Goal: Task Accomplishment & Management: Use online tool/utility

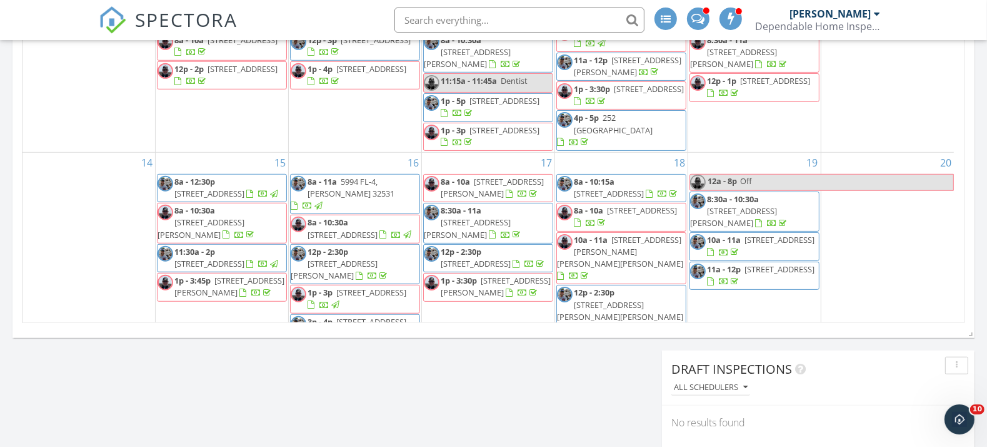
scroll to position [1160, 1009]
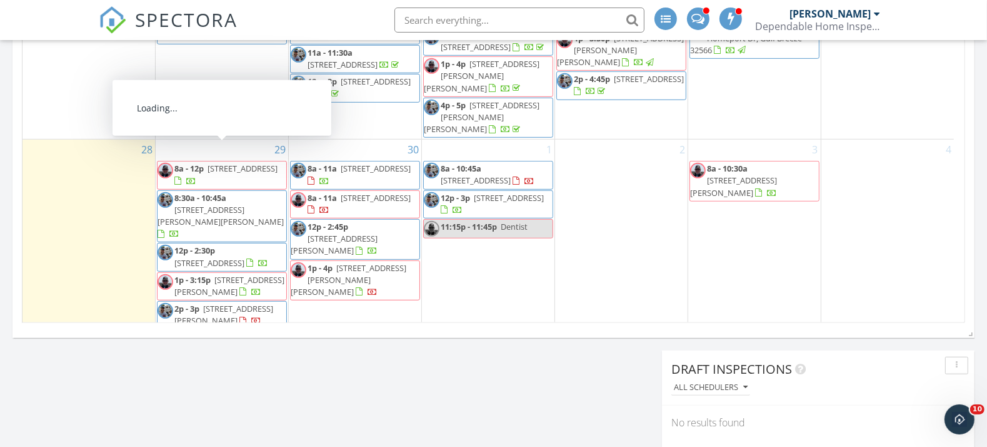
click at [213, 163] on span "4795 Bonaire Cay, Destin 32541" at bounding box center [243, 168] width 70 height 11
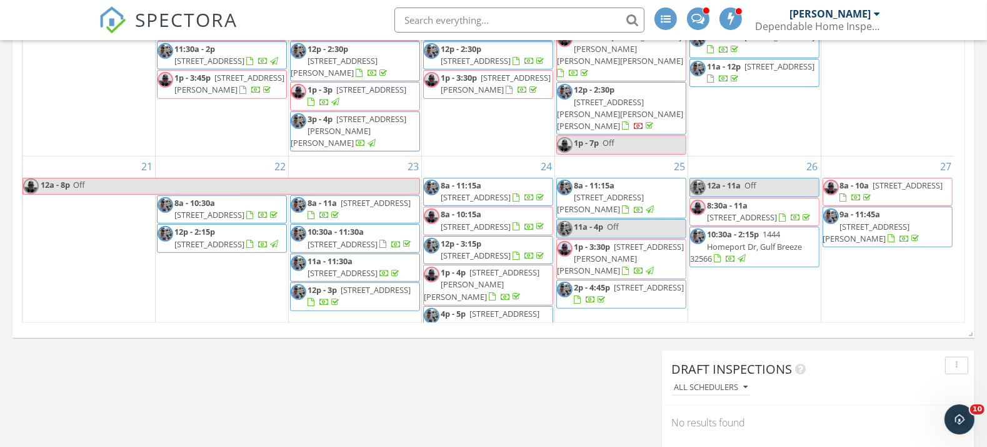
scroll to position [411, 0]
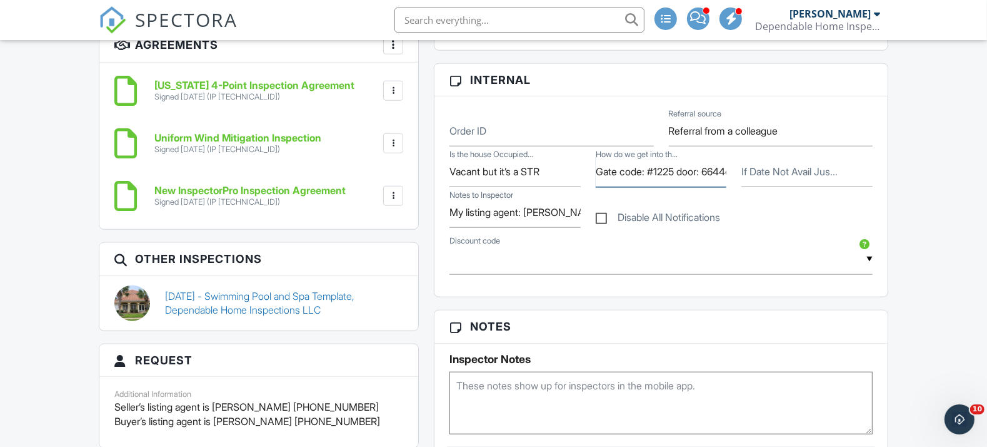
click at [723, 166] on input "Gate code: #1225 door: 6644check" at bounding box center [661, 171] width 131 height 31
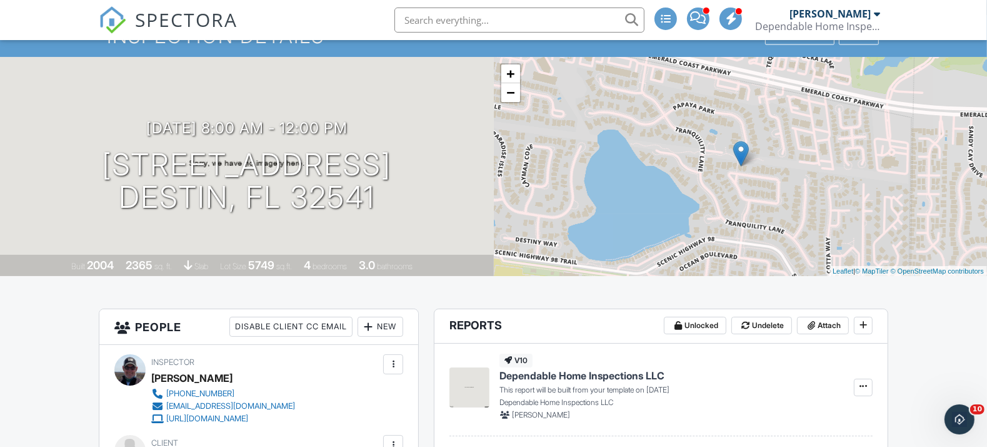
scroll to position [278, 0]
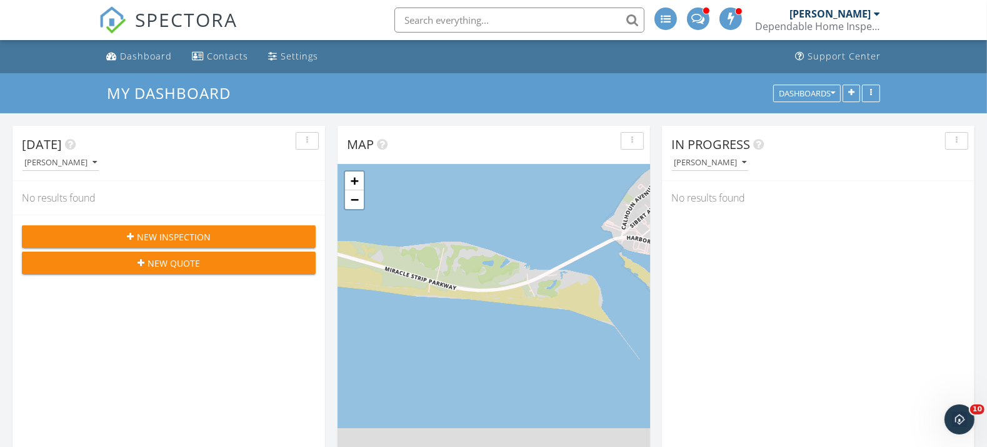
click at [528, 22] on input "text" at bounding box center [520, 20] width 250 height 25
click at [525, 20] on input "text" at bounding box center [520, 20] width 250 height 25
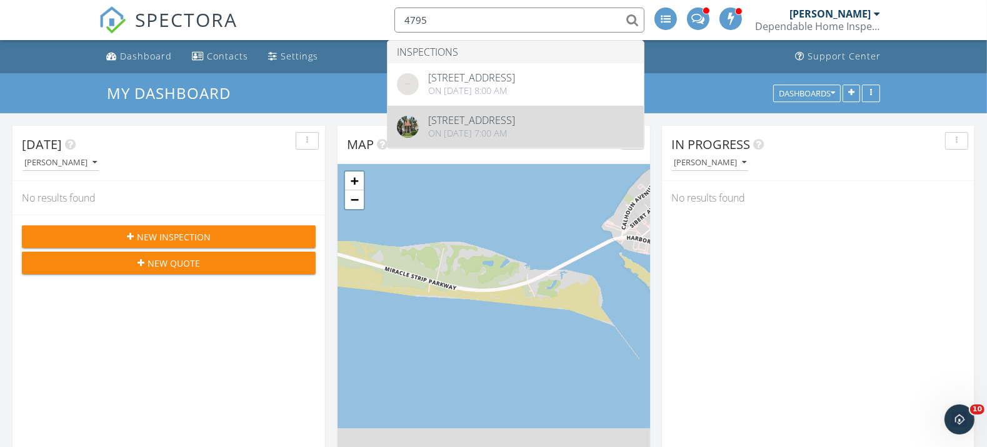
type input "4795"
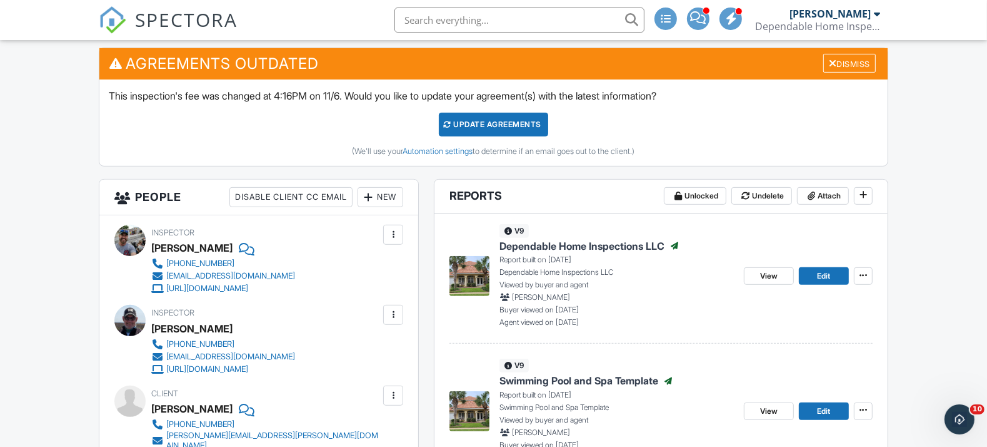
scroll to position [486, 0]
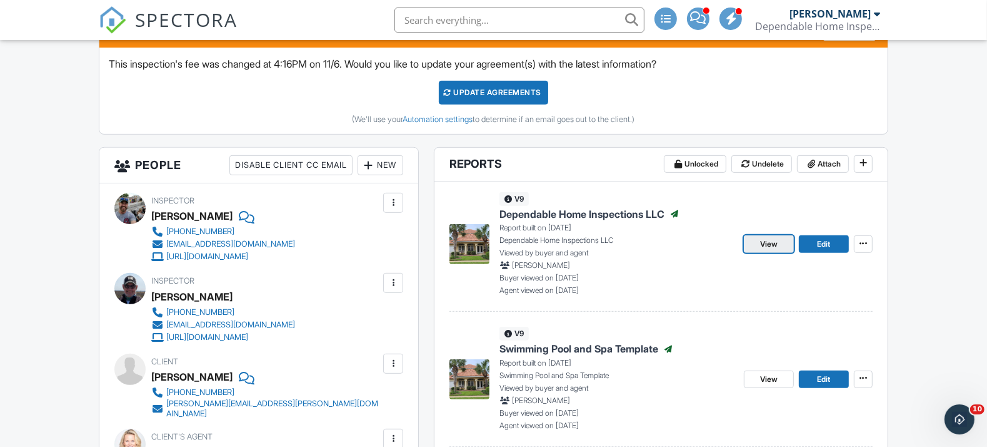
click at [767, 246] on span "View" at bounding box center [769, 244] width 18 height 13
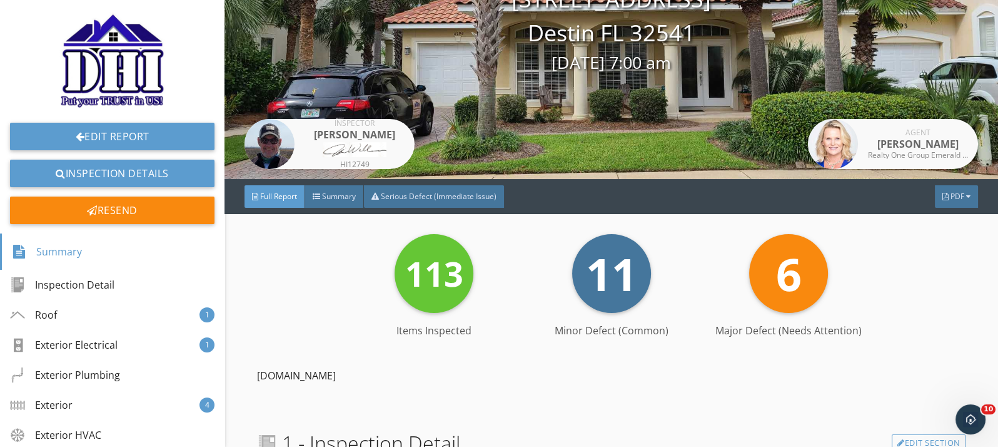
scroll to position [48, 0]
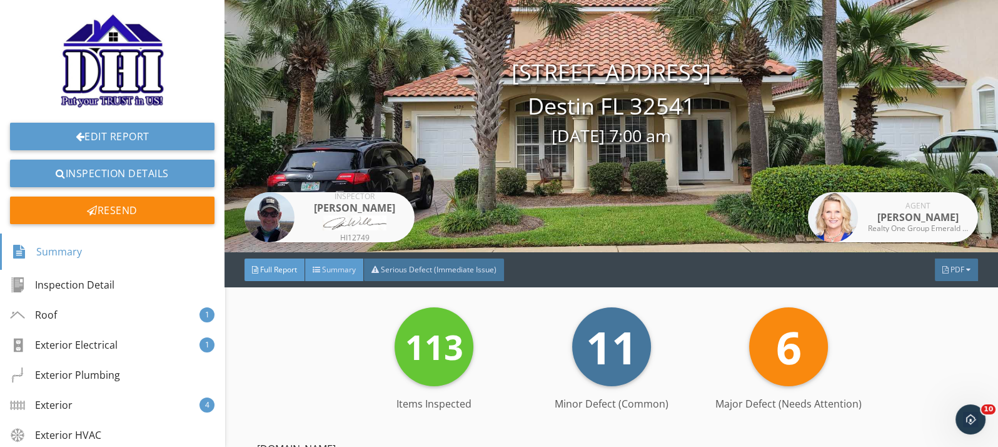
click at [327, 265] on span "Summary" at bounding box center [339, 269] width 34 height 11
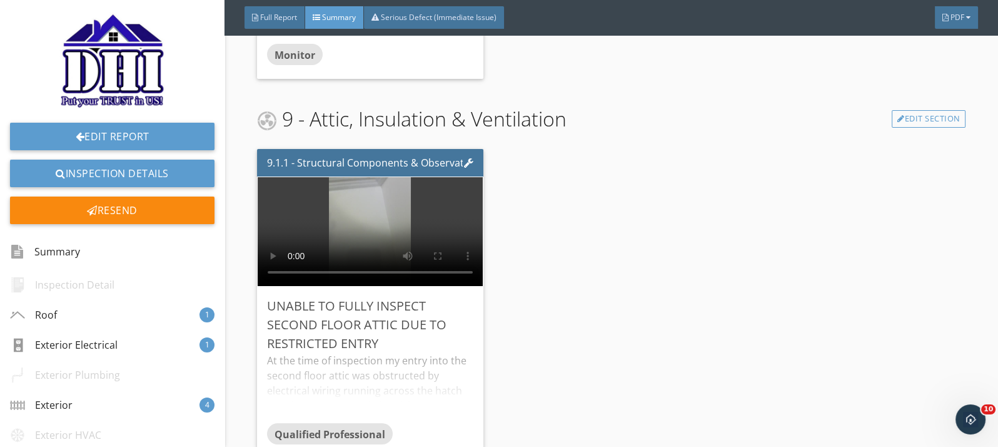
scroll to position [2063, 0]
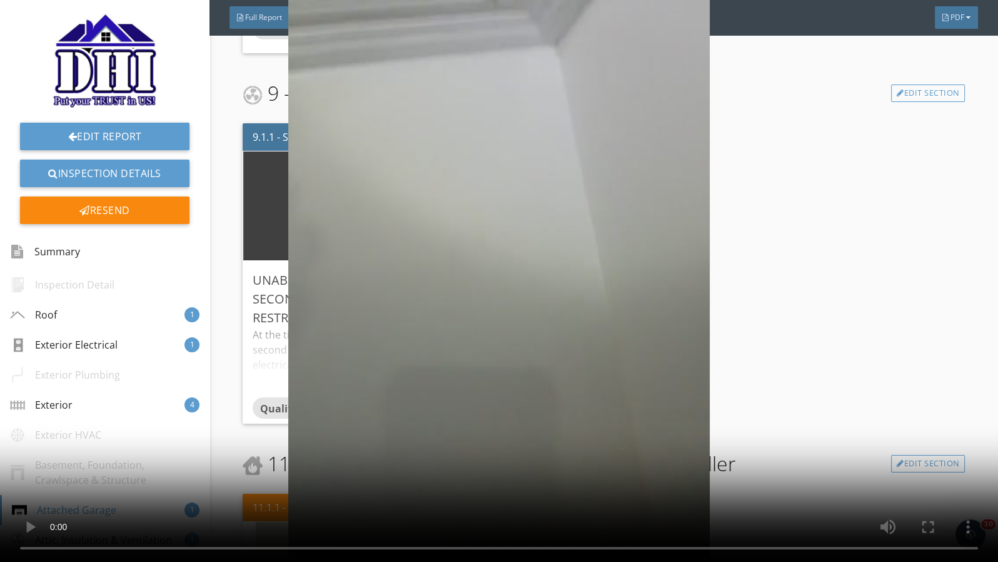
click at [24, 59] on video at bounding box center [499, 281] width 998 height 562
click at [28, 28] on video at bounding box center [499, 281] width 998 height 562
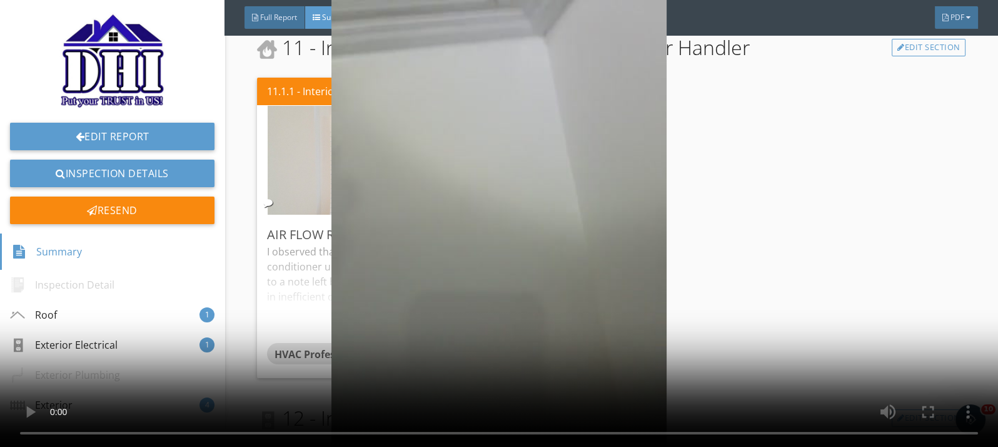
scroll to position [2480, 0]
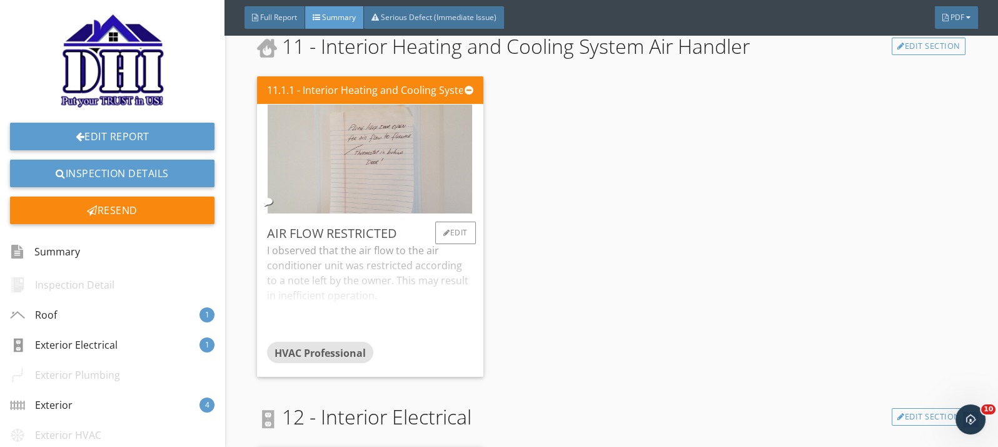
click at [431, 276] on div "I observed that the air flow to the air conditioner unit was restricted accordi…" at bounding box center [370, 292] width 206 height 99
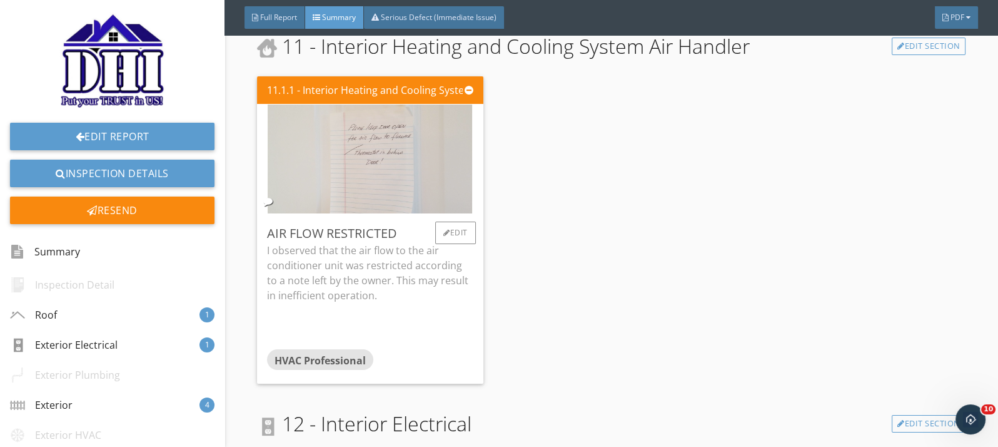
click at [381, 169] on img at bounding box center [370, 159] width 204 height 272
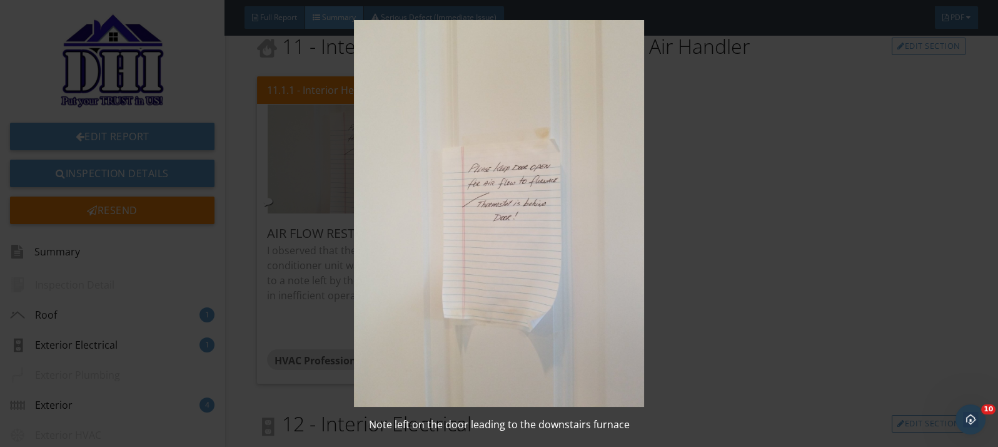
click at [727, 268] on img at bounding box center [499, 213] width 910 height 386
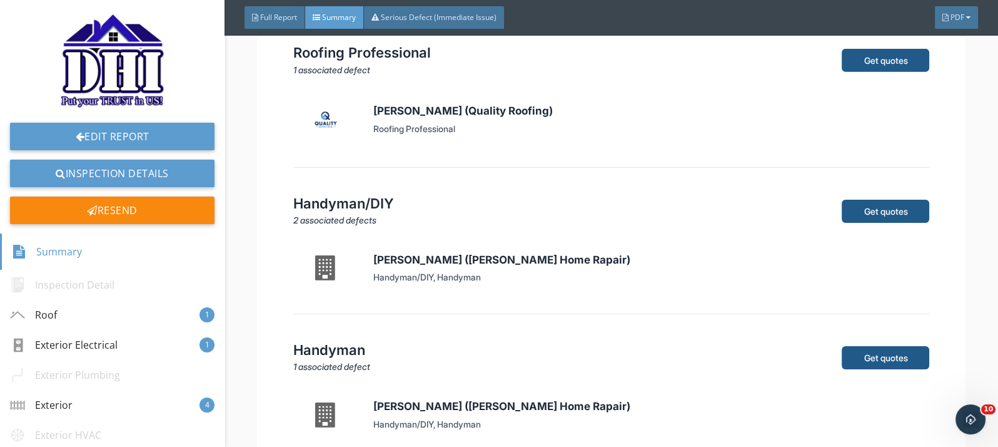
scroll to position [5633, 0]
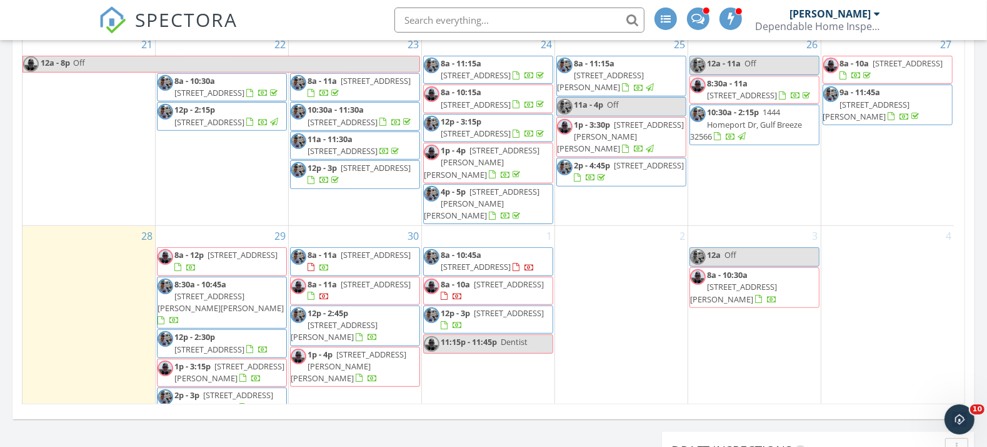
scroll to position [411, 0]
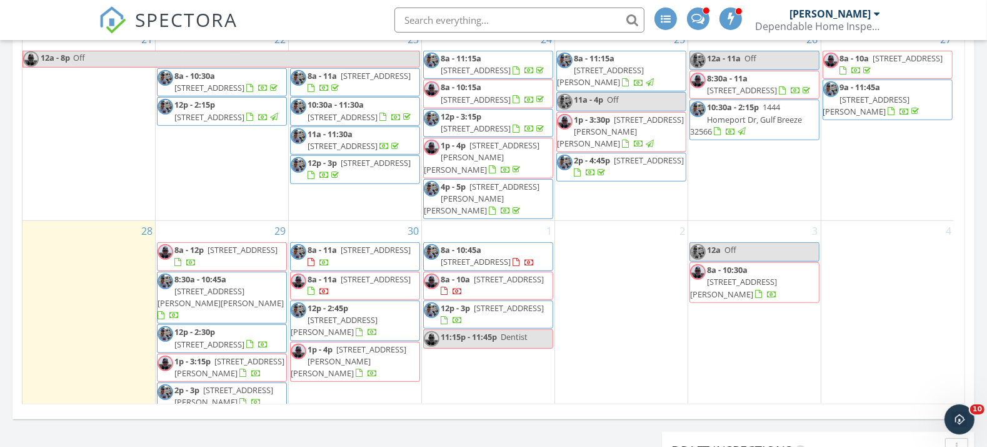
click at [208, 244] on span "4795 Bonaire Cay, Destin 32541" at bounding box center [243, 249] width 70 height 11
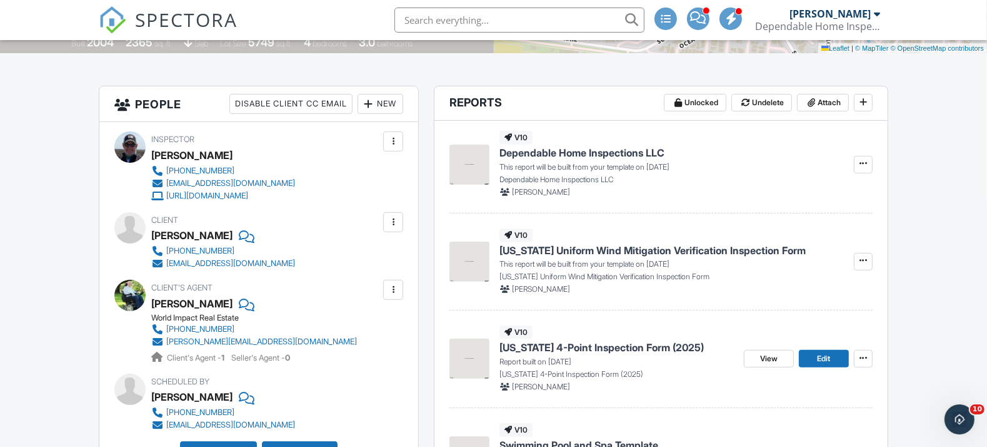
scroll to position [278, 0]
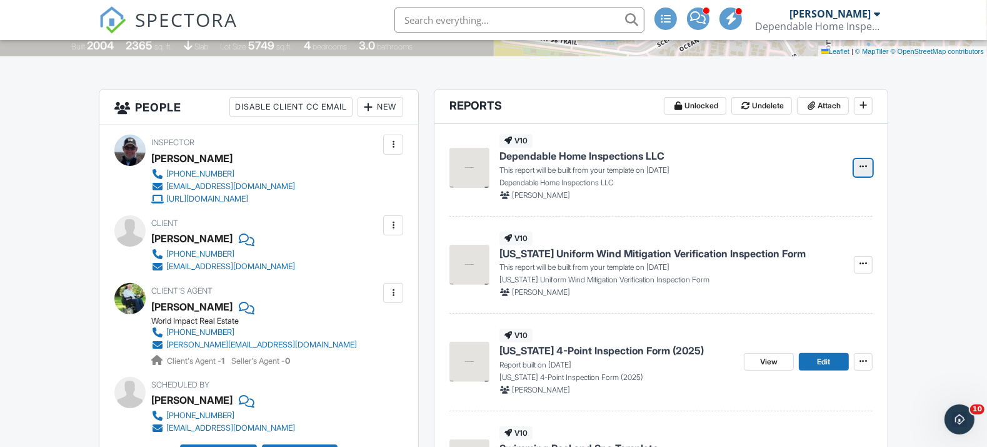
click at [862, 163] on icon at bounding box center [864, 166] width 8 height 9
click at [801, 196] on input "Build Now" at bounding box center [801, 200] width 128 height 28
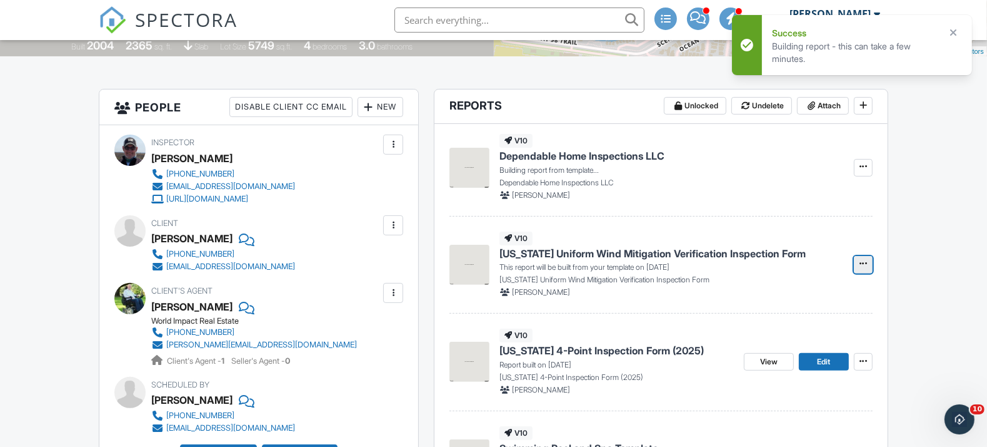
click at [863, 263] on icon at bounding box center [864, 263] width 8 height 9
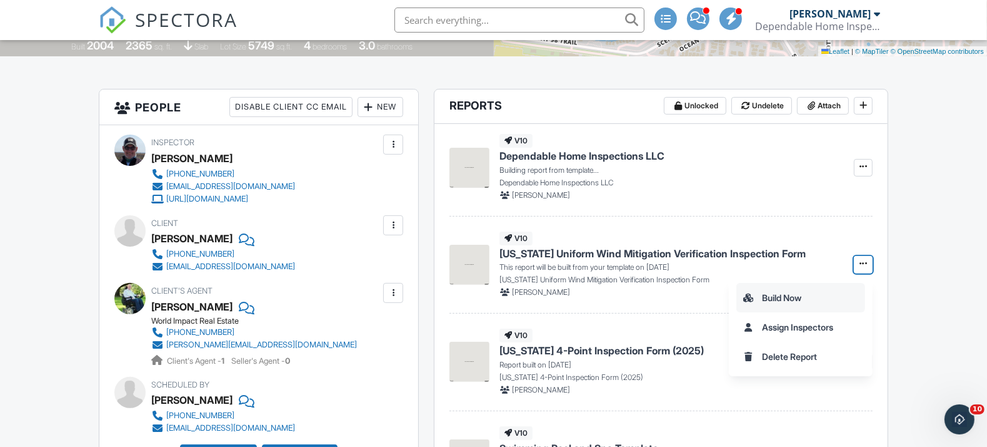
click at [785, 298] on input "Build Now" at bounding box center [801, 297] width 128 height 28
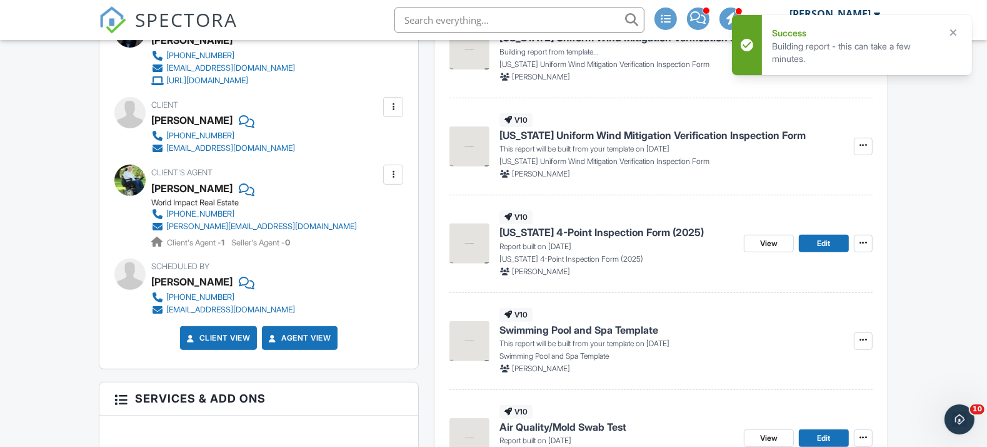
scroll to position [417, 0]
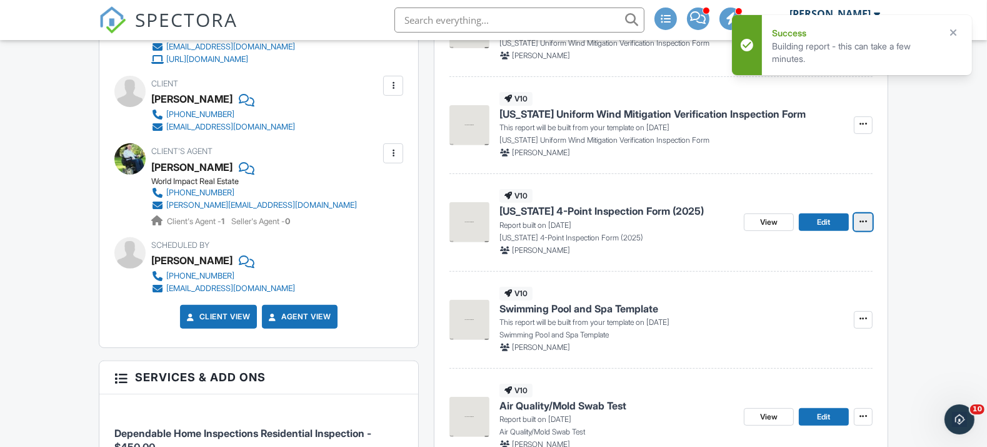
click at [863, 223] on icon at bounding box center [864, 221] width 8 height 9
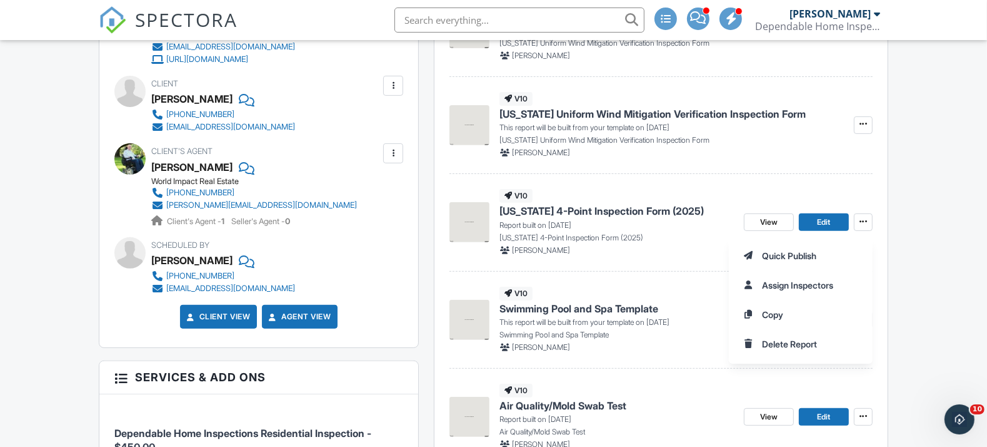
click at [675, 242] on p "Florida 4-Point Inspection Form (2025)" at bounding box center [617, 237] width 235 height 11
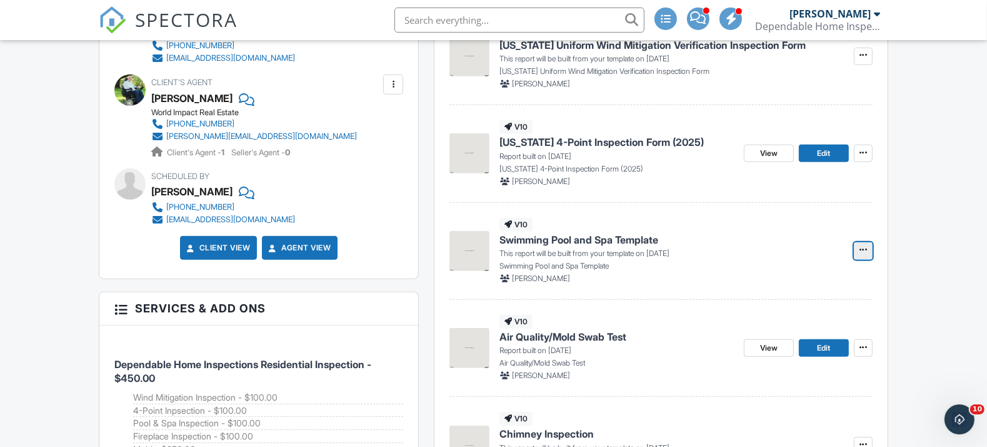
click at [863, 246] on icon at bounding box center [864, 249] width 8 height 9
click at [773, 278] on input "Build Now" at bounding box center [801, 283] width 128 height 28
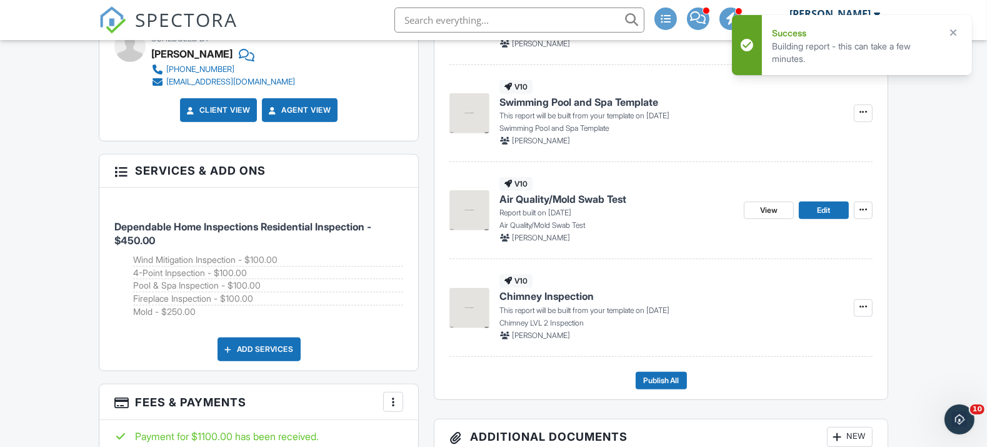
scroll to position [625, 0]
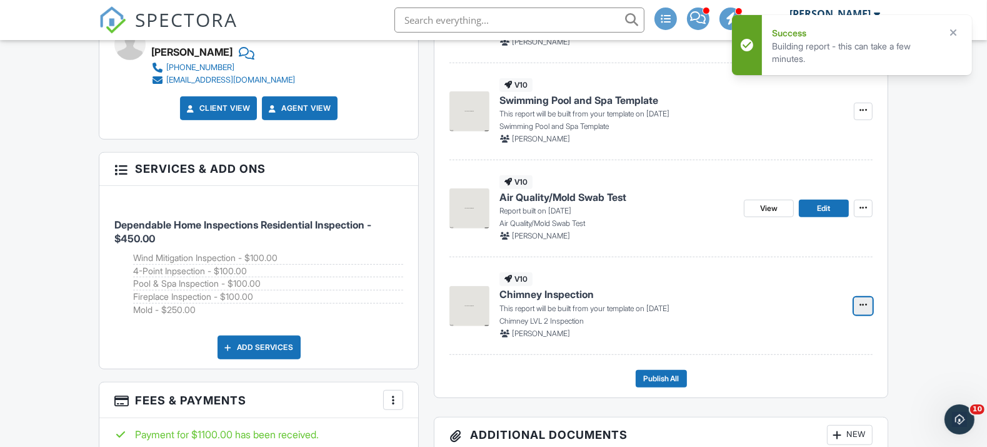
click at [861, 304] on icon at bounding box center [864, 304] width 8 height 9
click at [775, 338] on input "Build Now" at bounding box center [801, 338] width 128 height 28
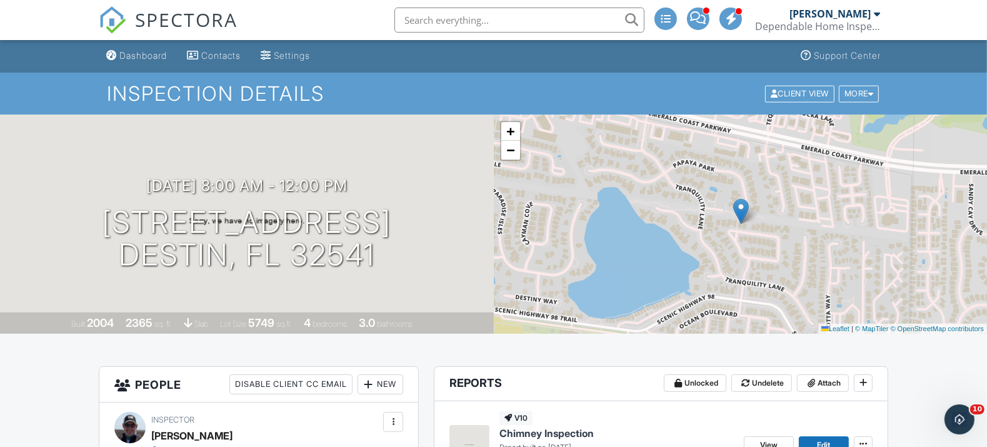
scroll to position [0, 0]
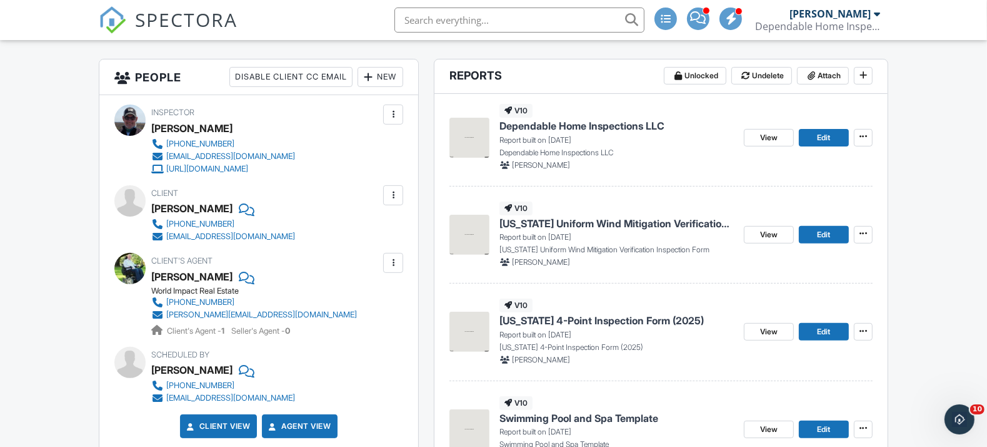
scroll to position [347, 0]
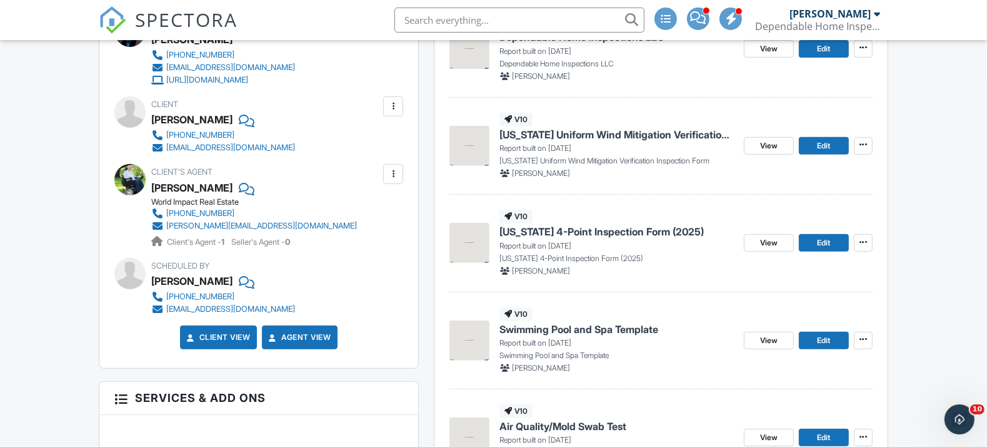
scroll to position [347, 0]
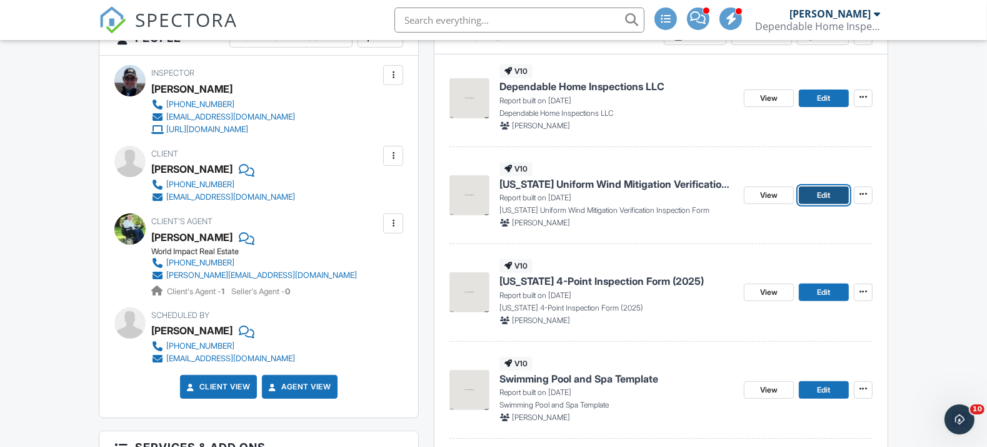
click at [826, 193] on span "Edit" at bounding box center [824, 195] width 13 height 13
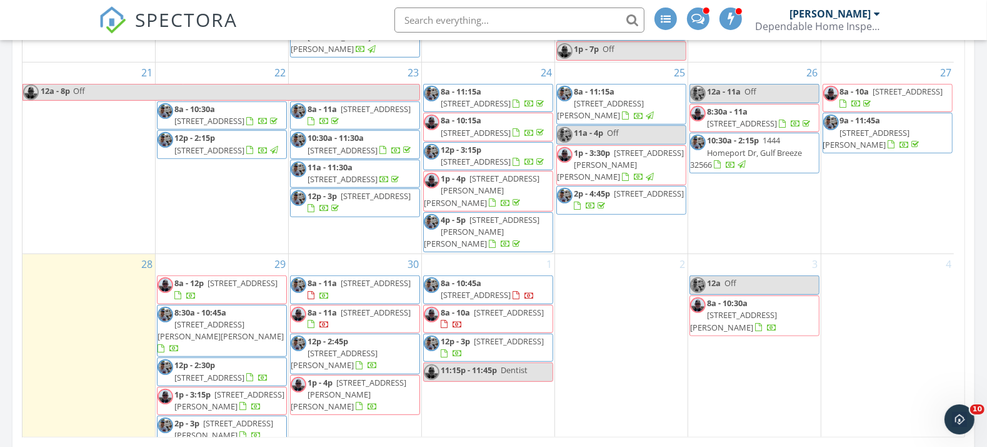
scroll to position [764, 0]
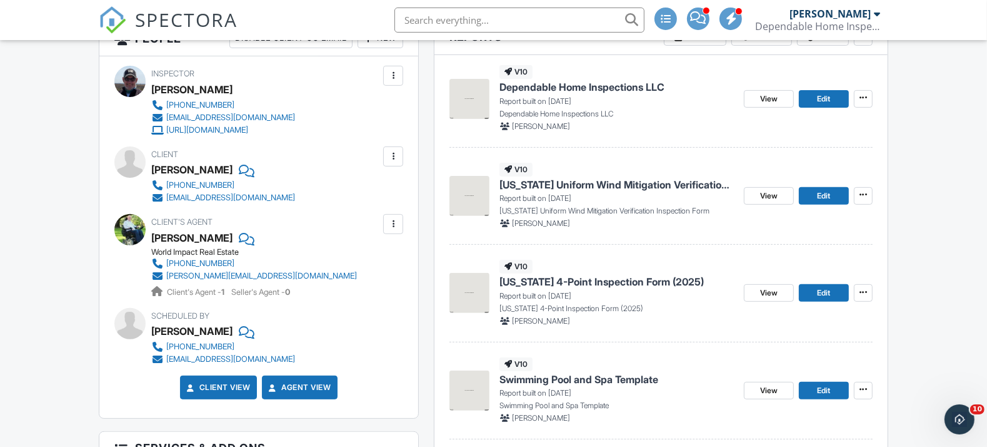
scroll to position [347, 0]
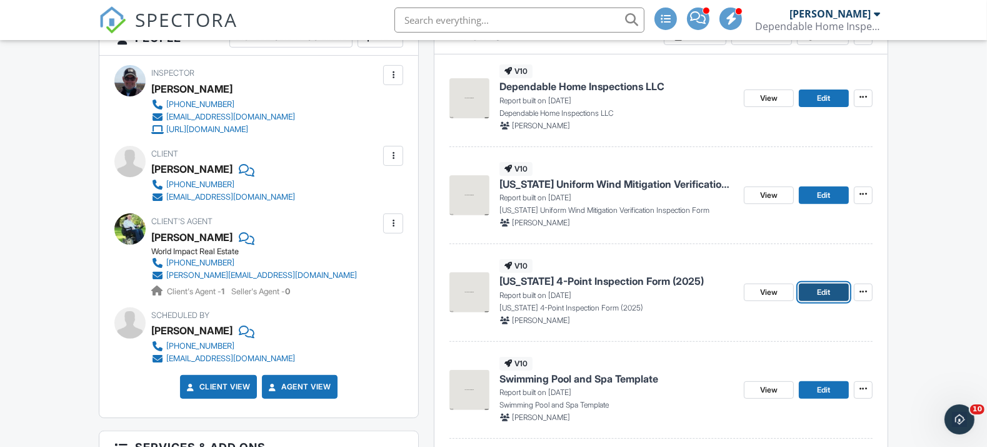
click at [811, 288] on link "Edit" at bounding box center [824, 292] width 50 height 18
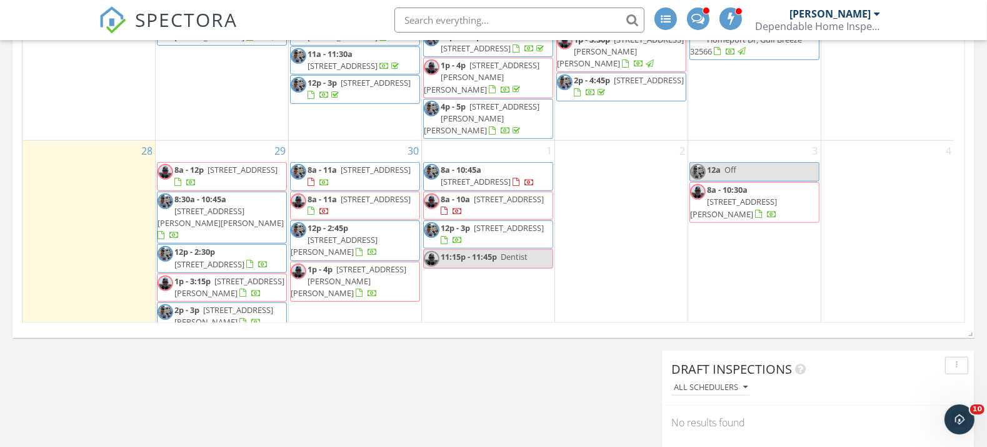
scroll to position [411, 0]
click at [208, 163] on span "[STREET_ADDRESS]" at bounding box center [243, 168] width 70 height 11
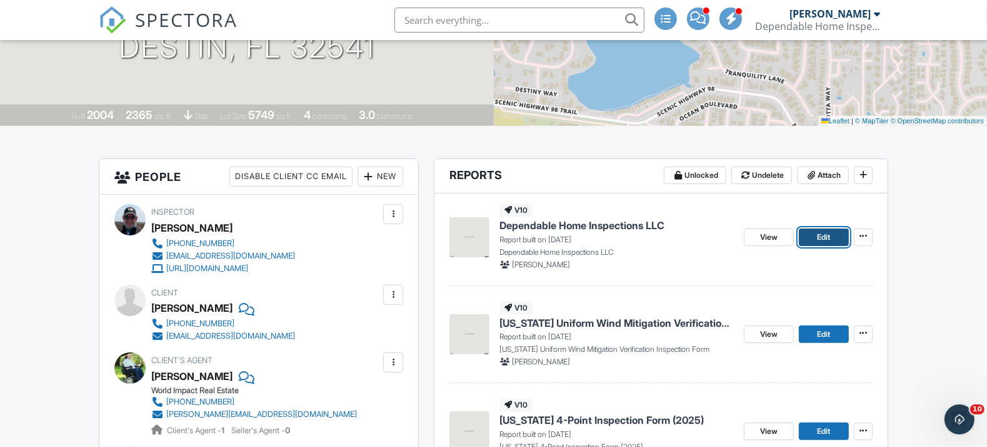
click at [816, 236] on link "Edit" at bounding box center [824, 237] width 50 height 18
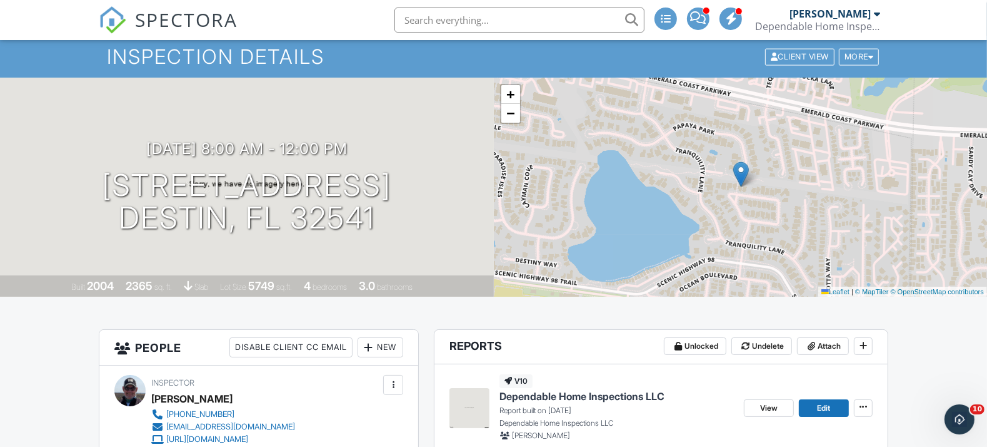
scroll to position [210, 0]
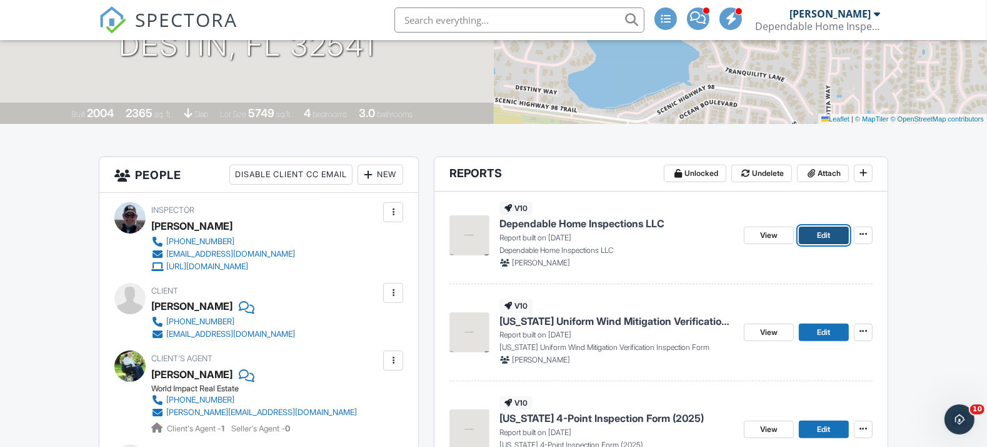
click at [826, 230] on span "Edit" at bounding box center [824, 235] width 13 height 13
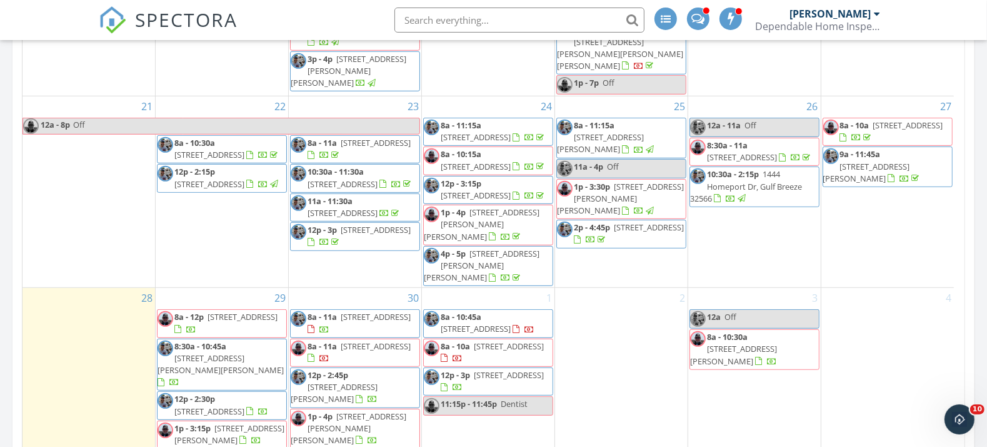
scroll to position [834, 0]
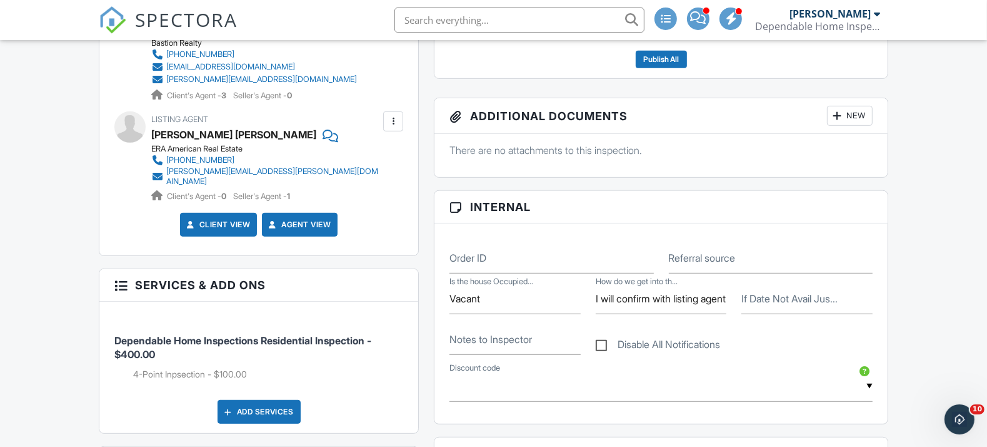
scroll to position [347, 0]
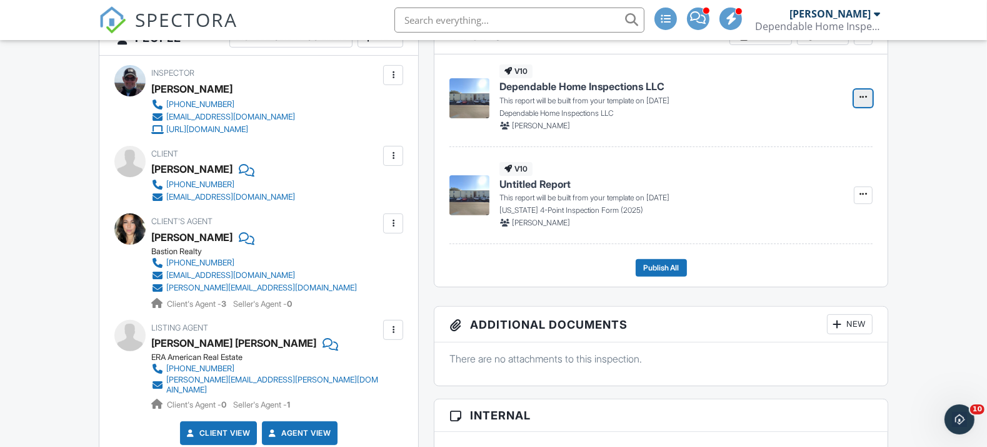
click at [859, 98] on span at bounding box center [863, 97] width 13 height 13
click at [785, 129] on input "Build Now" at bounding box center [801, 131] width 128 height 28
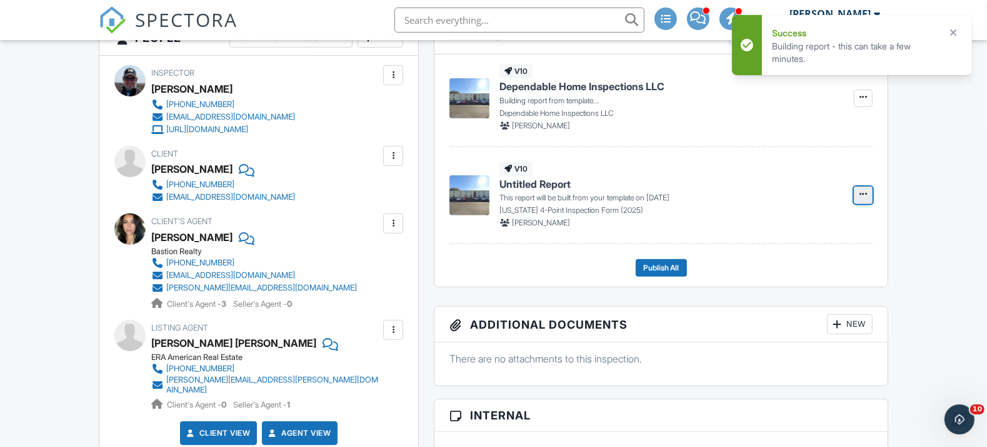
click at [864, 193] on icon at bounding box center [864, 193] width 8 height 9
click at [795, 230] on input "Build Now" at bounding box center [801, 228] width 128 height 28
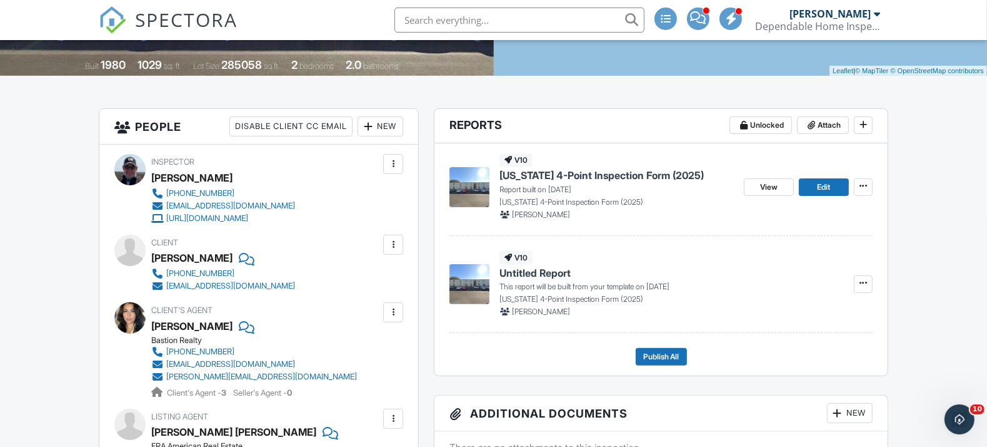
scroll to position [208, 0]
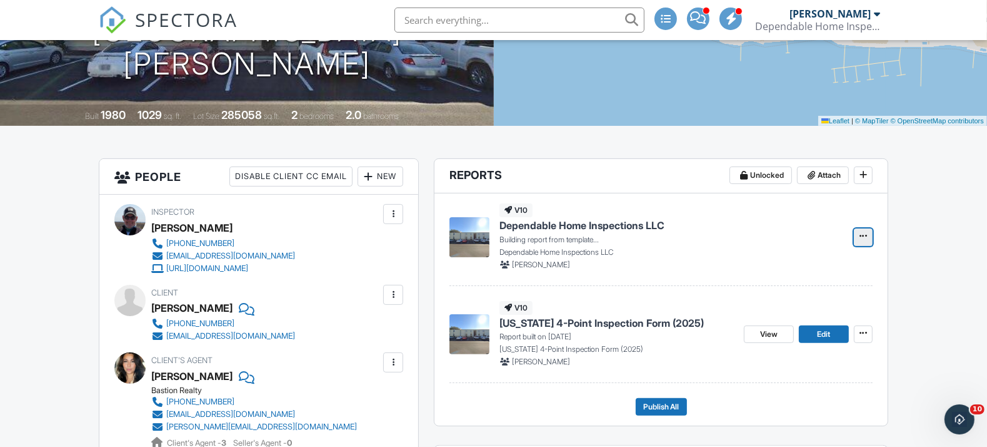
click at [856, 240] on button at bounding box center [863, 237] width 19 height 18
click at [604, 263] on div "[PERSON_NAME]" at bounding box center [670, 264] width 340 height 11
click at [827, 231] on span "Edit" at bounding box center [824, 237] width 13 height 13
click at [829, 236] on span "Edit" at bounding box center [824, 237] width 13 height 13
